Goal: Navigation & Orientation: Find specific page/section

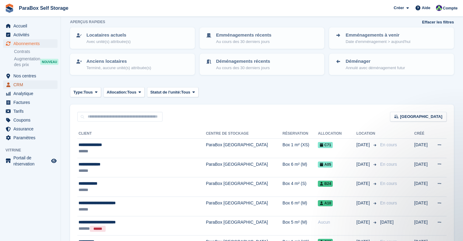
click at [22, 85] on span "CRM" at bounding box center [31, 84] width 37 height 9
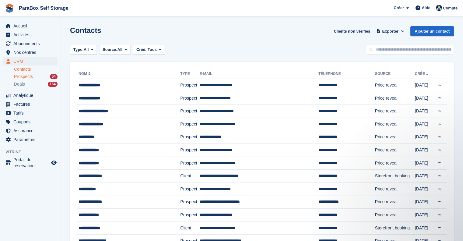
click at [35, 76] on div "Prospects 54" at bounding box center [36, 77] width 44 height 6
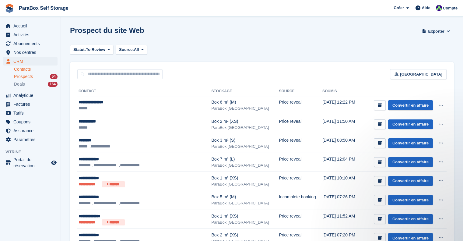
click at [32, 68] on link "Contacts" at bounding box center [36, 69] width 44 height 6
